Goal: Information Seeking & Learning: Learn about a topic

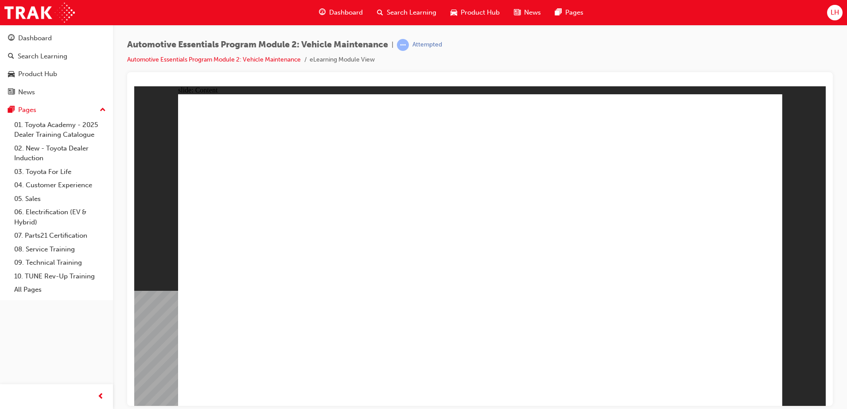
drag, startPoint x: 764, startPoint y: 201, endPoint x: 701, endPoint y: 214, distance: 63.9
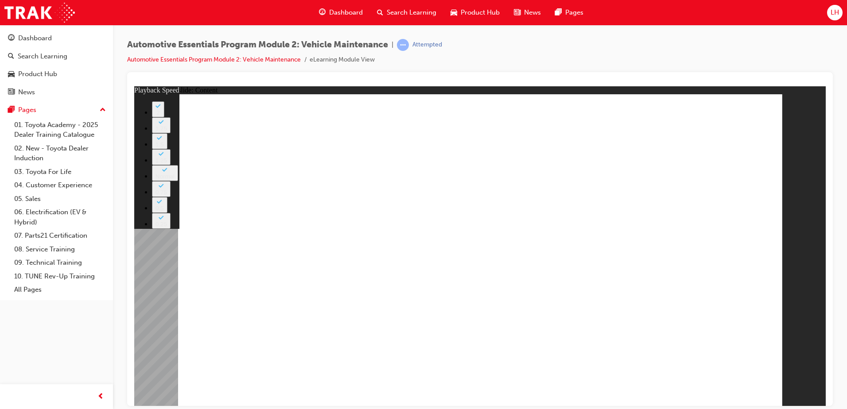
type input "8"
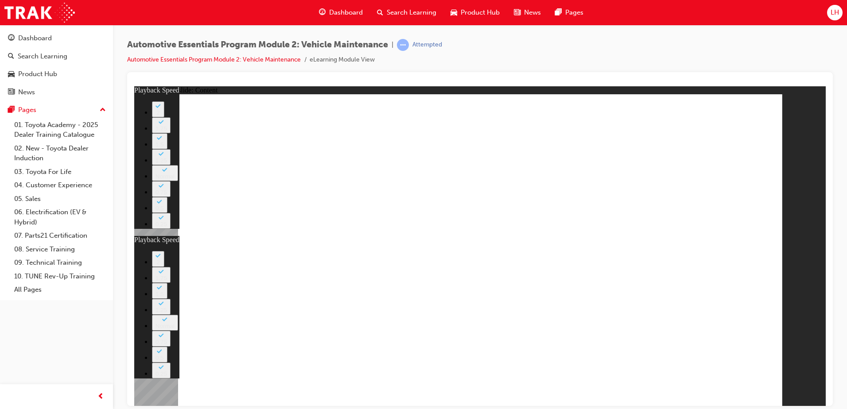
type input "27"
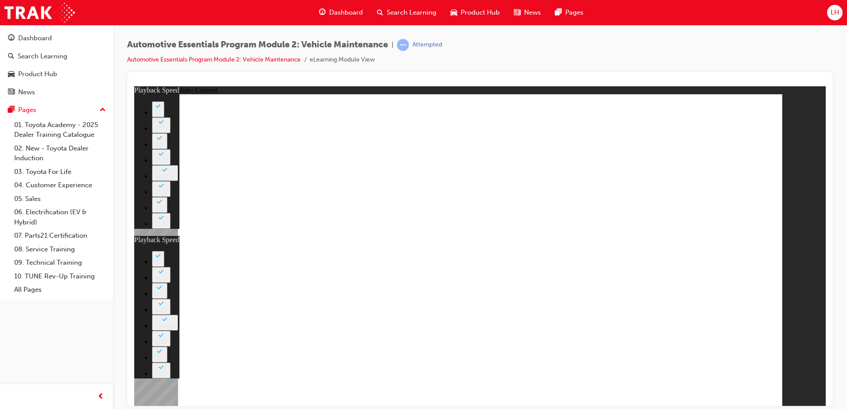
drag, startPoint x: 743, startPoint y: 128, endPoint x: 763, endPoint y: 125, distance: 20.6
type input "8"
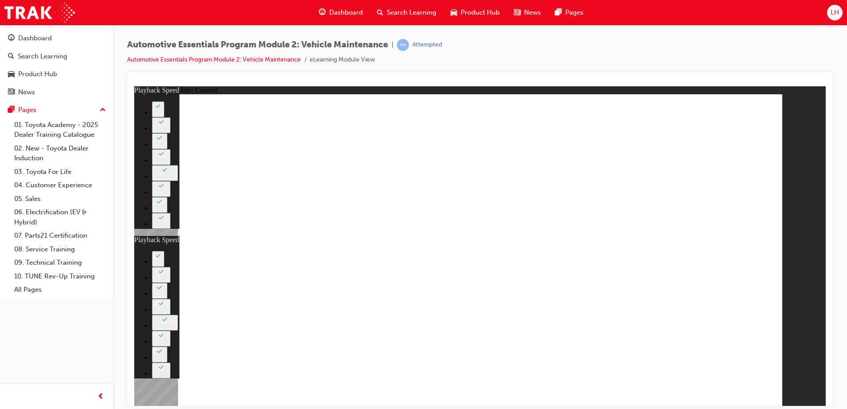
type input "27"
type input "8"
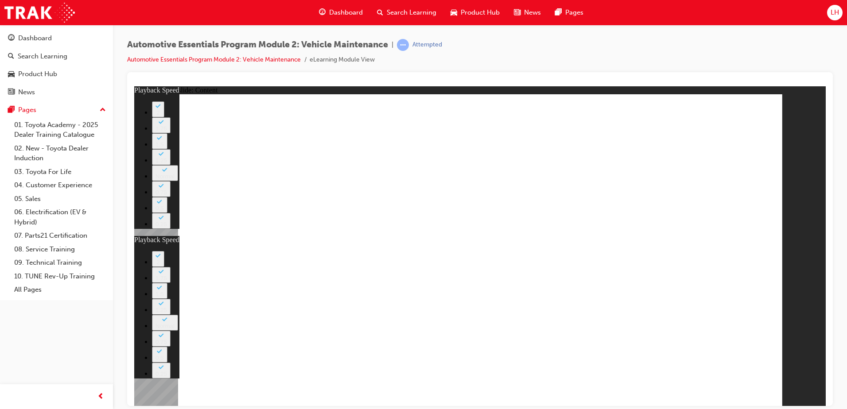
type input "27"
drag, startPoint x: 733, startPoint y: 110, endPoint x: 755, endPoint y: 116, distance: 22.2
type input "12"
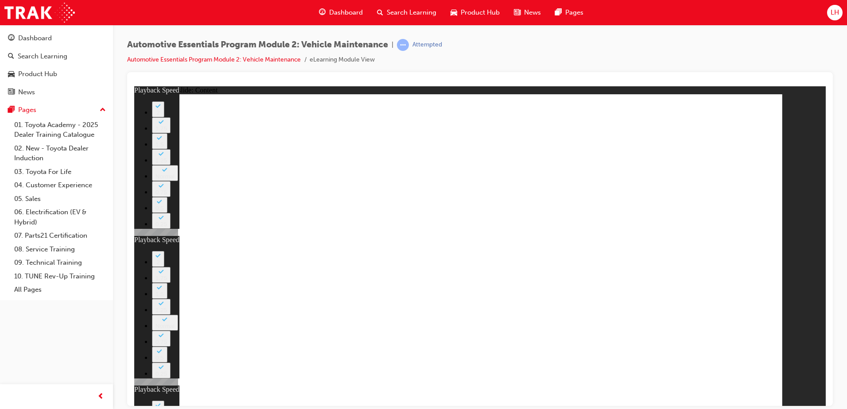
type input "8"
type input "27"
type input "12"
drag, startPoint x: 603, startPoint y: 347, endPoint x: 664, endPoint y: 334, distance: 62.5
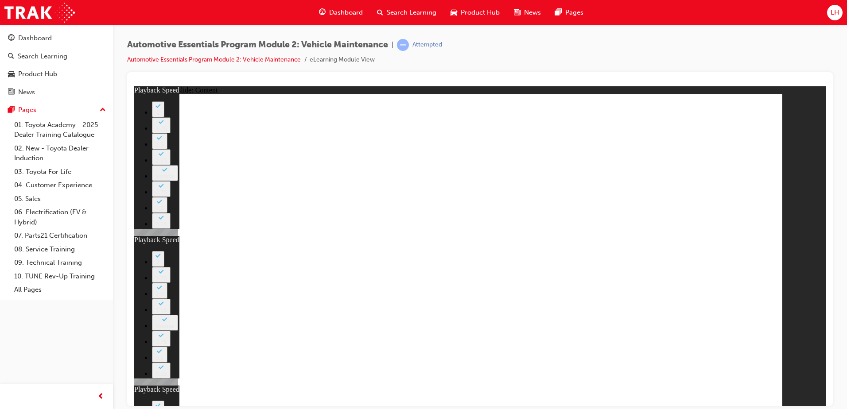
drag, startPoint x: 612, startPoint y: 344, endPoint x: 679, endPoint y: 332, distance: 67.5
type input "56"
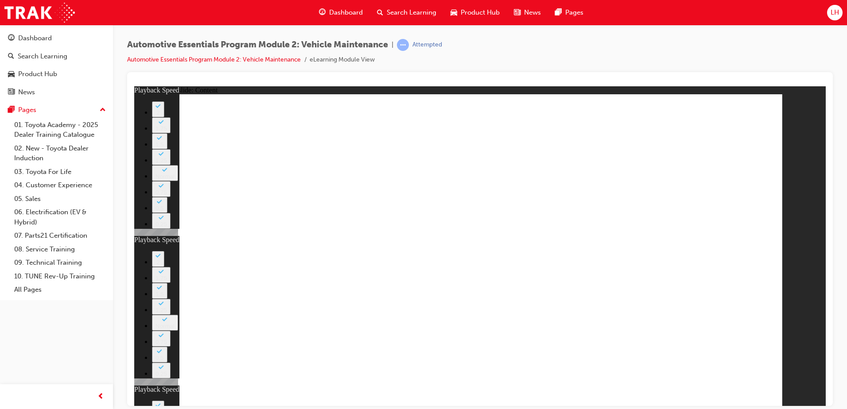
type input "8"
type input "27"
type input "12"
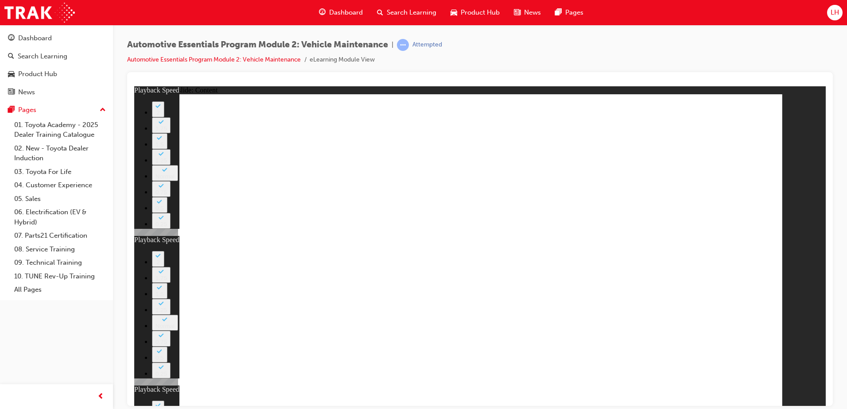
type input "13"
type input "8"
type input "27"
type input "12"
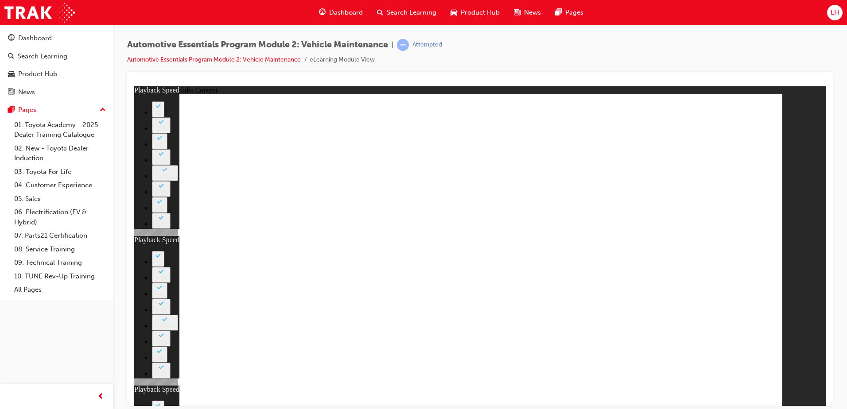
type input "56"
type input "13"
drag, startPoint x: 506, startPoint y: 354, endPoint x: 489, endPoint y: 353, distance: 16.9
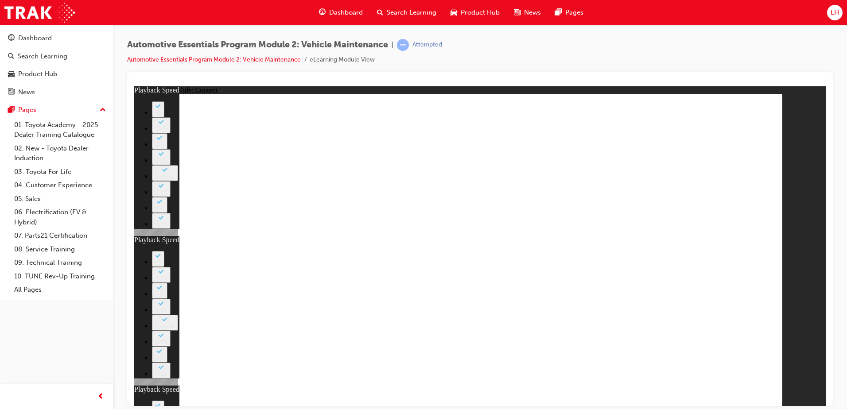
type input "8"
type input "27"
type input "12"
type input "56"
type input "13"
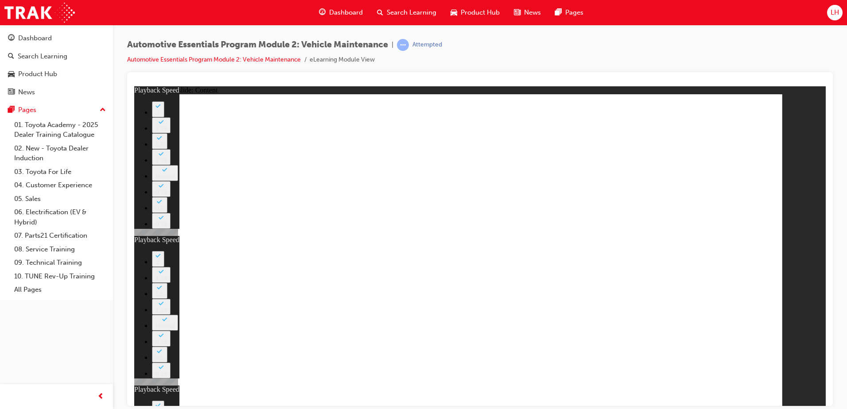
type input "8"
type input "27"
type input "12"
type input "56"
type input "13"
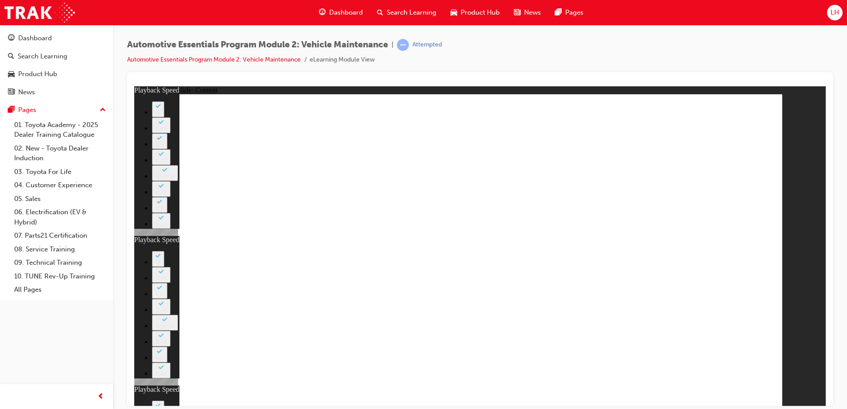
type input "8"
type input "27"
type input "12"
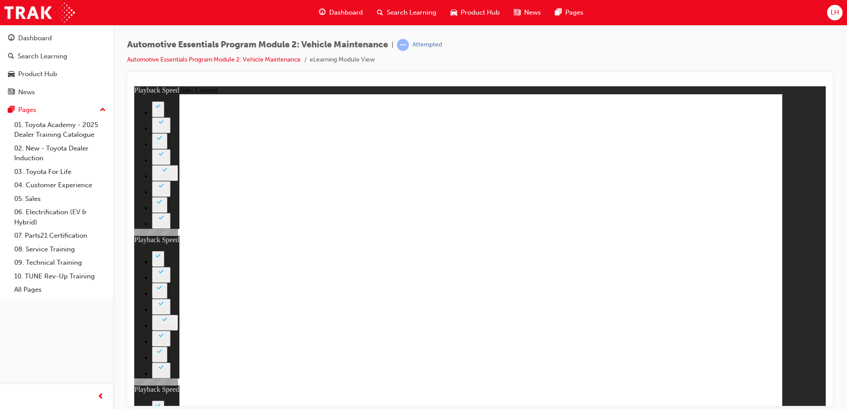
type input "56"
type input "13"
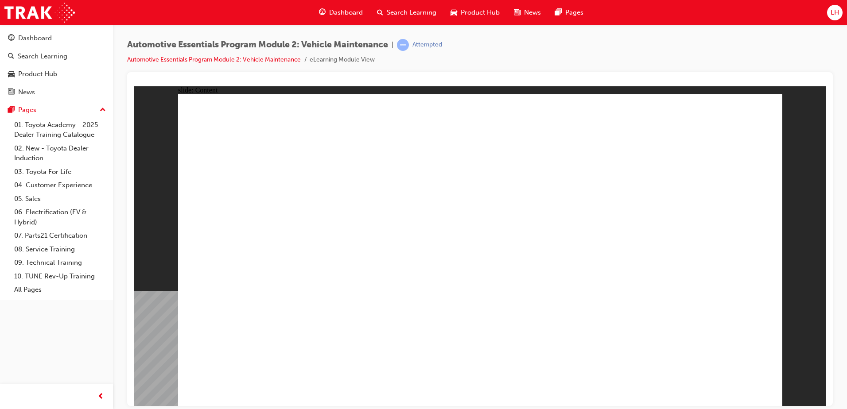
drag, startPoint x: 745, startPoint y: 121, endPoint x: 750, endPoint y: 111, distance: 11.1
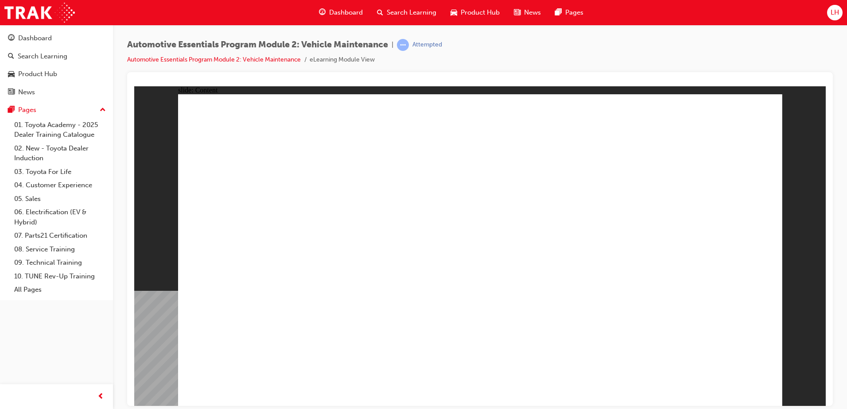
radio input "true"
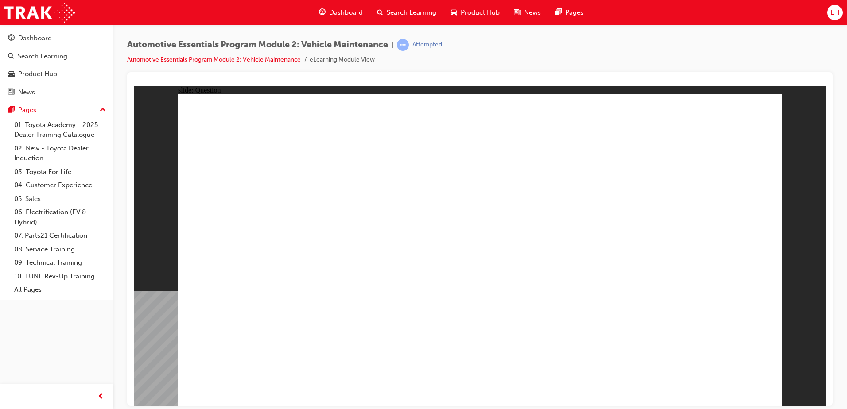
drag, startPoint x: 540, startPoint y: 193, endPoint x: 554, endPoint y: 215, distance: 26.3
radio input "true"
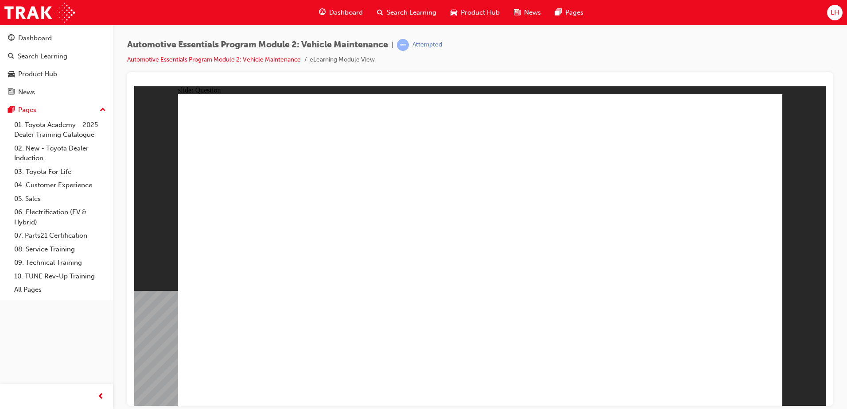
drag, startPoint x: 693, startPoint y: 184, endPoint x: 456, endPoint y: 432, distance: 342.3
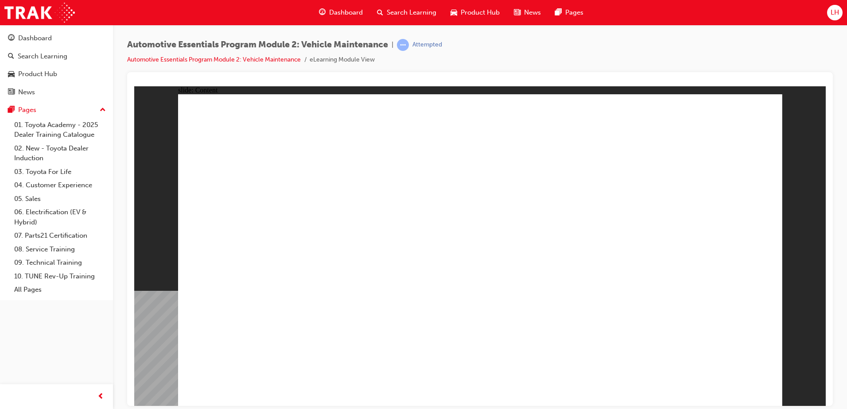
drag, startPoint x: 456, startPoint y: 432, endPoint x: 437, endPoint y: 119, distance: 313.0
drag, startPoint x: 534, startPoint y: 125, endPoint x: 605, endPoint y: 135, distance: 72.0
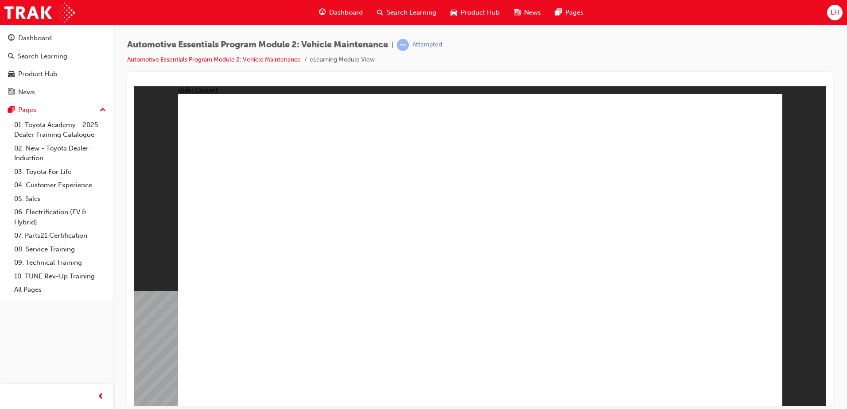
drag, startPoint x: 822, startPoint y: 97, endPoint x: 807, endPoint y: 108, distance: 18.6
click at [821, 98] on div "slide: Content Rectangle 1 close_white.png Rectangle 1 Radial • The letter R st…" at bounding box center [480, 246] width 692 height 320
